Goal: Find specific page/section: Find specific page/section

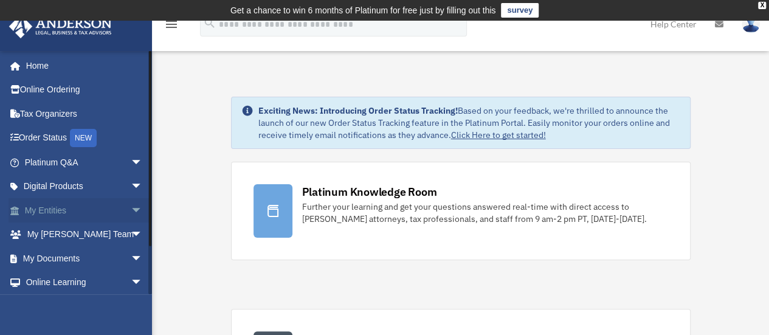
click at [70, 209] on link "My Entities arrow_drop_down" at bounding box center [85, 210] width 153 height 24
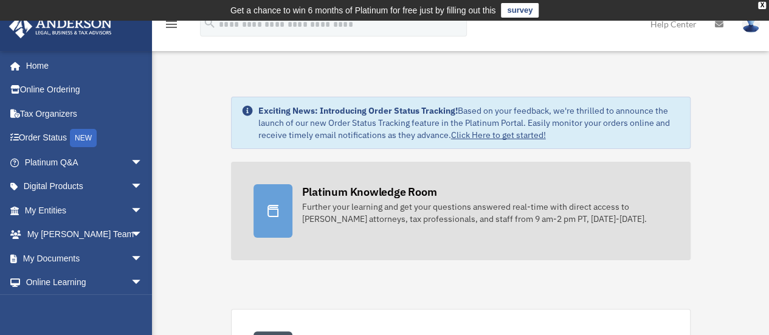
scroll to position [131, 0]
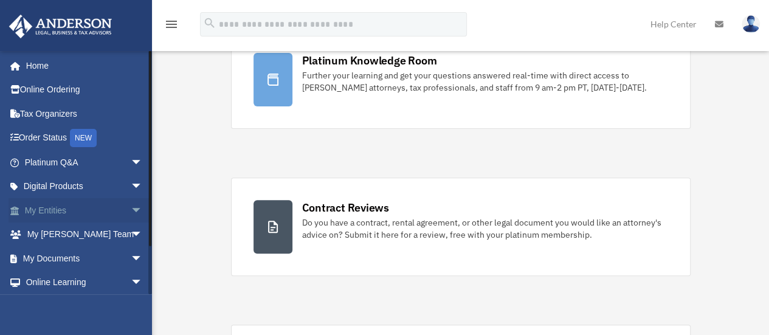
click at [52, 212] on link "My Entities arrow_drop_down" at bounding box center [85, 210] width 153 height 24
click at [131, 210] on span "arrow_drop_down" at bounding box center [143, 210] width 24 height 25
click at [80, 235] on link "Overview" at bounding box center [89, 235] width 144 height 24
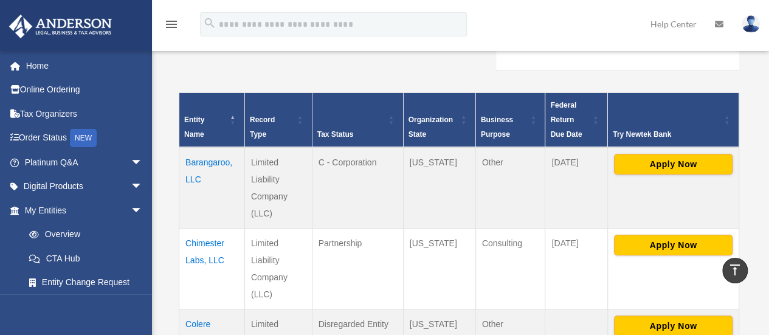
scroll to position [243, 0]
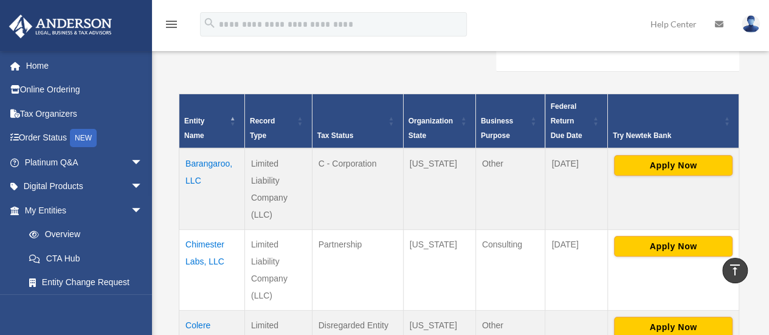
click at [206, 162] on td "Barangaroo, LLC" at bounding box center [212, 188] width 66 height 81
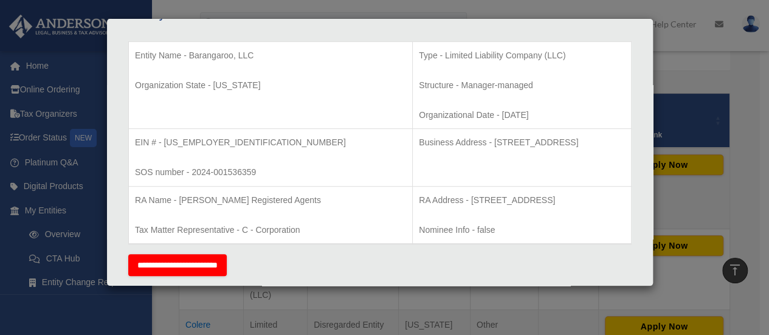
click at [570, 291] on div "Details × Articles Sent Organizational Date" at bounding box center [384, 167] width 769 height 335
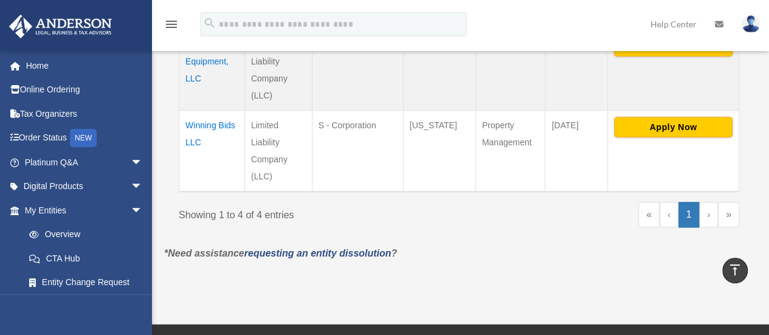
scroll to position [496, 0]
